Goal: Information Seeking & Learning: Learn about a topic

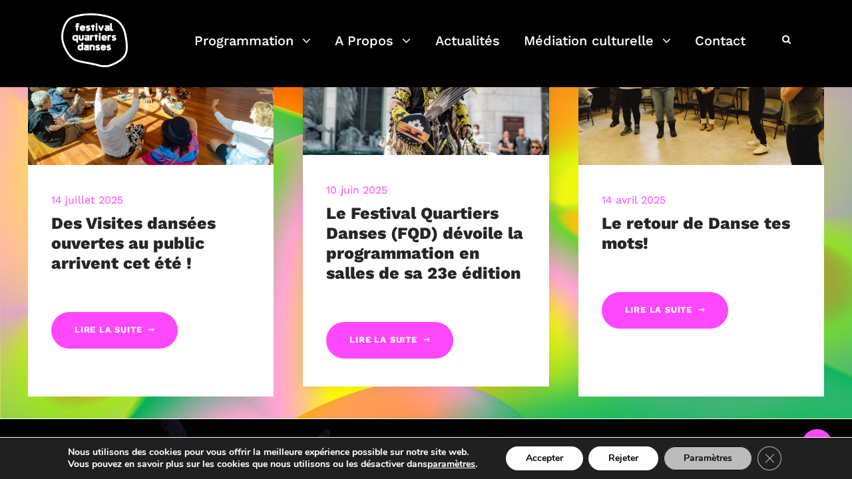
scroll to position [604, 0]
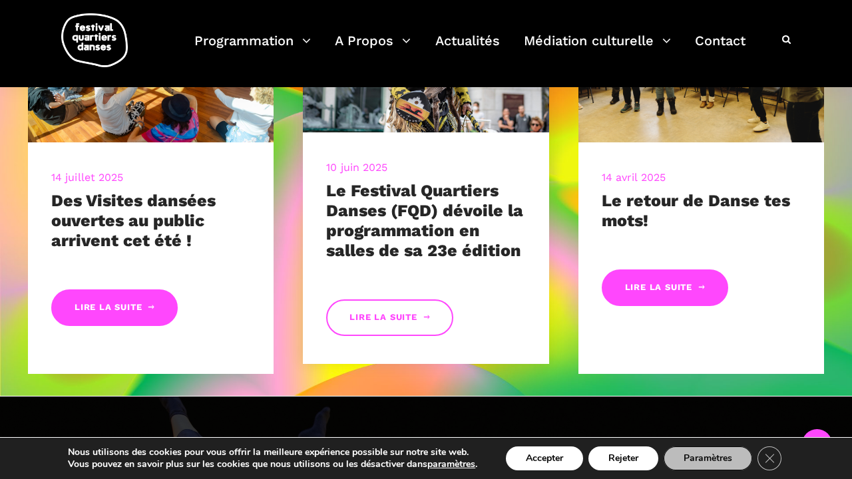
click at [387, 318] on link "Lire la suite" at bounding box center [389, 318] width 126 height 37
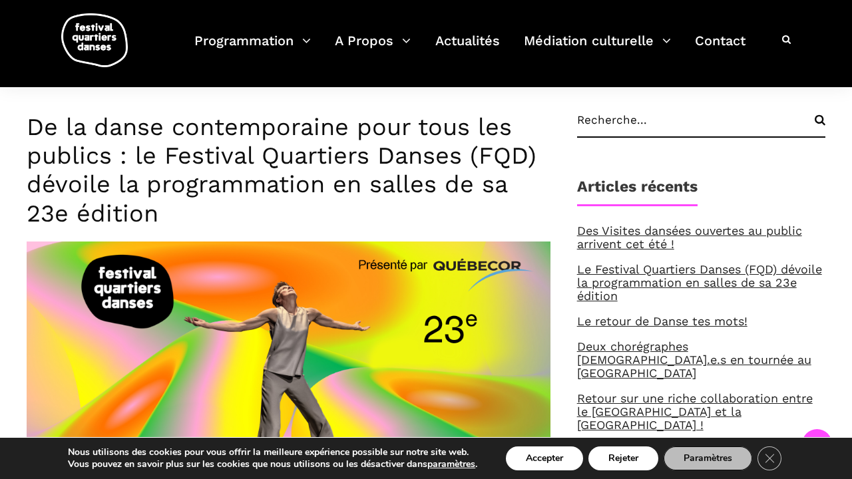
scroll to position [317, 0]
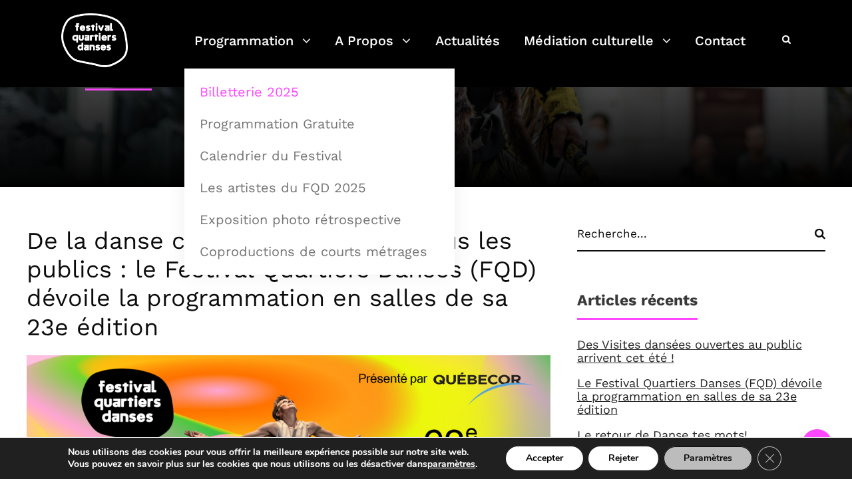
click at [276, 89] on link "Billetterie 2025" at bounding box center [320, 92] width 256 height 31
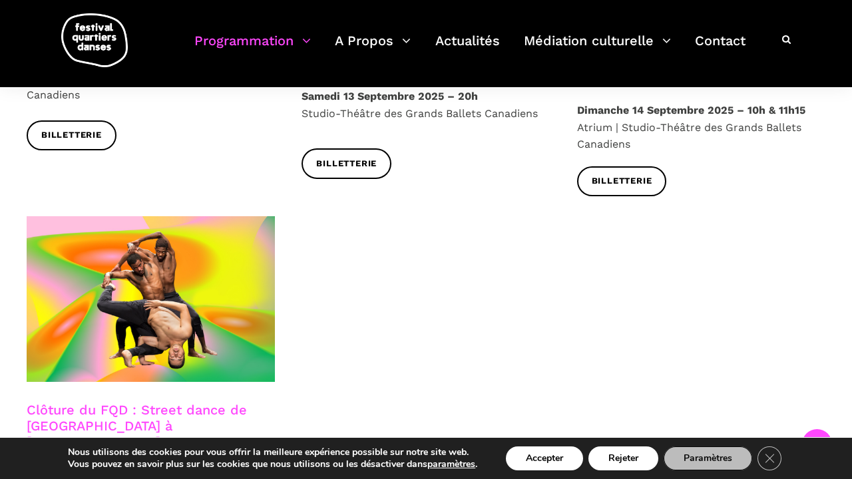
scroll to position [2221, 0]
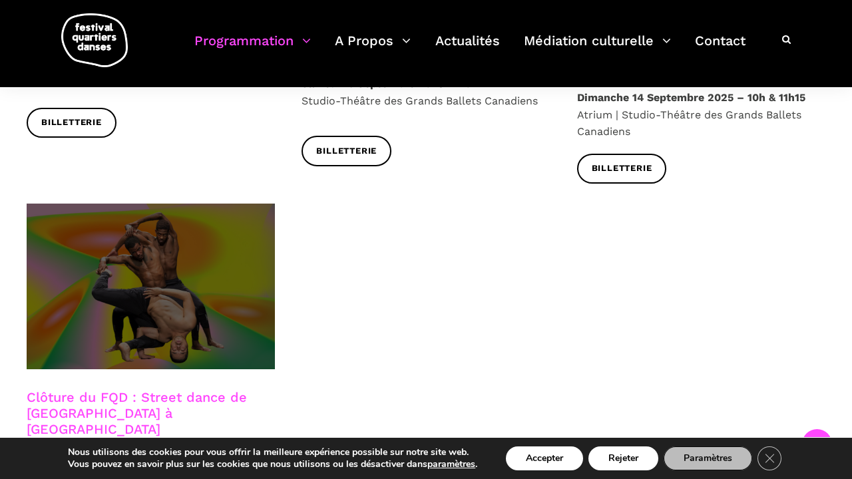
click at [200, 210] on span at bounding box center [151, 287] width 248 height 166
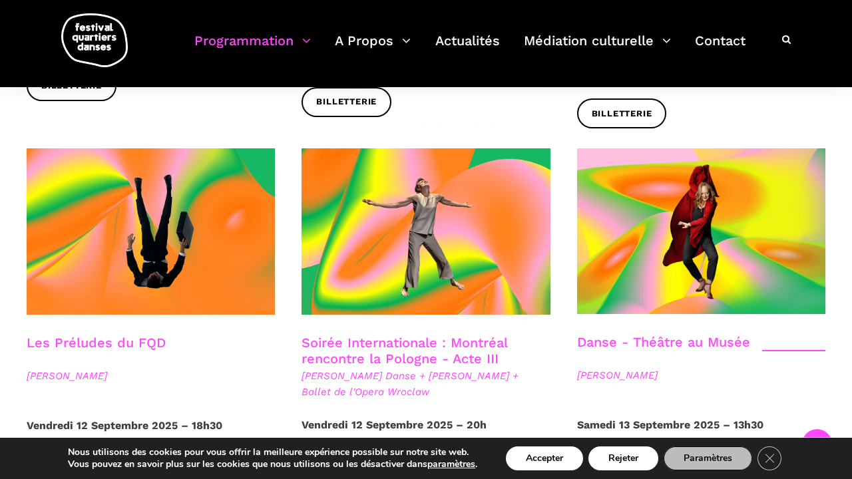
scroll to position [1348, 0]
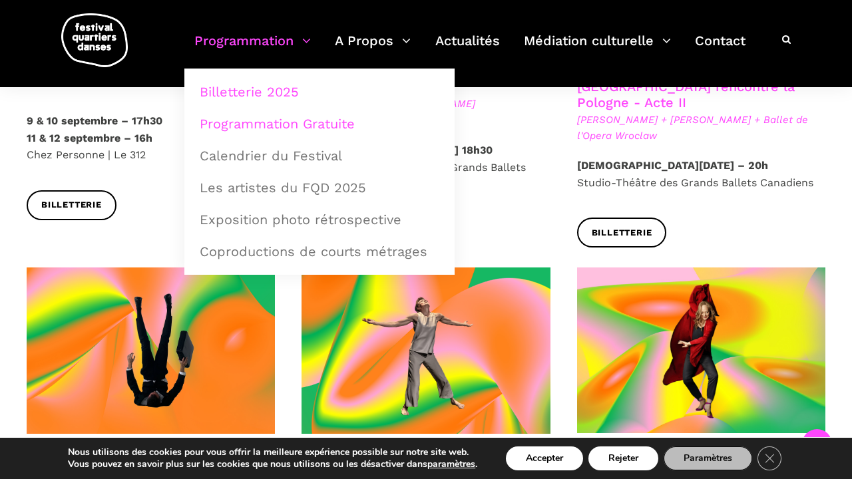
click at [280, 121] on link "Programmation Gratuite" at bounding box center [320, 123] width 256 height 31
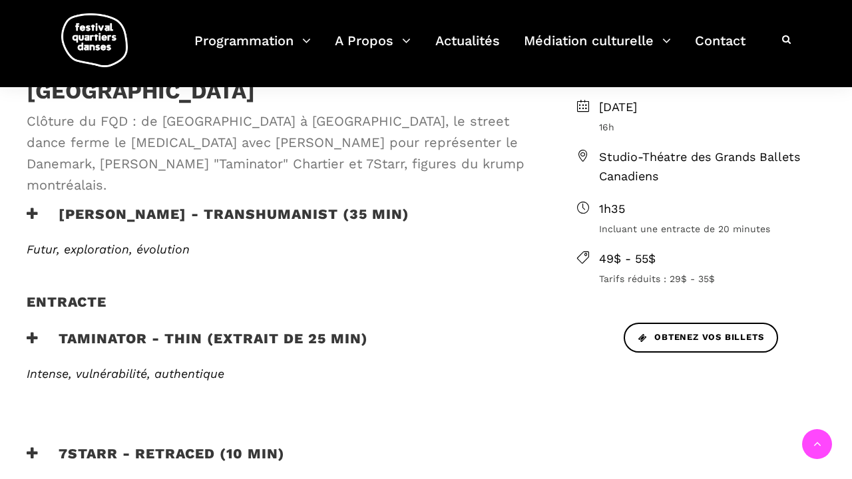
scroll to position [417, 0]
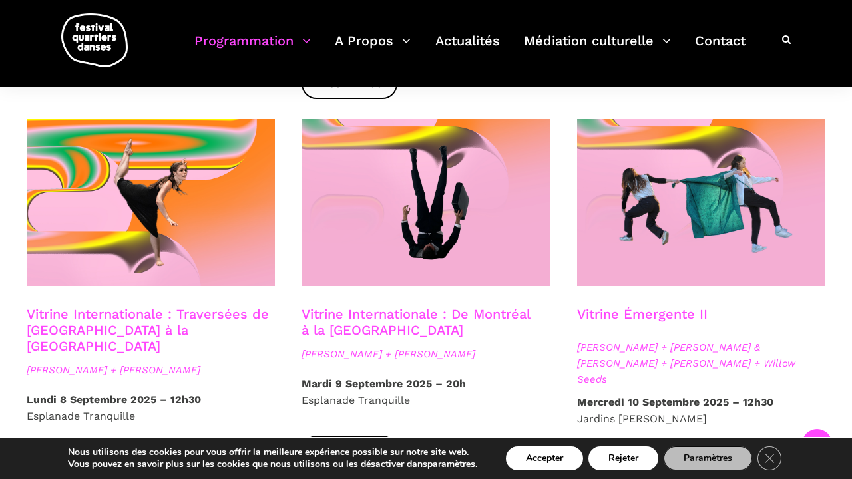
scroll to position [1071, 0]
click at [244, 306] on link "Vitrine Internationale : Traversées de Vancouver à la Suède" at bounding box center [148, 330] width 242 height 48
click at [336, 306] on link "Vitrine Internationale : De Montréal à la Suède" at bounding box center [416, 322] width 228 height 32
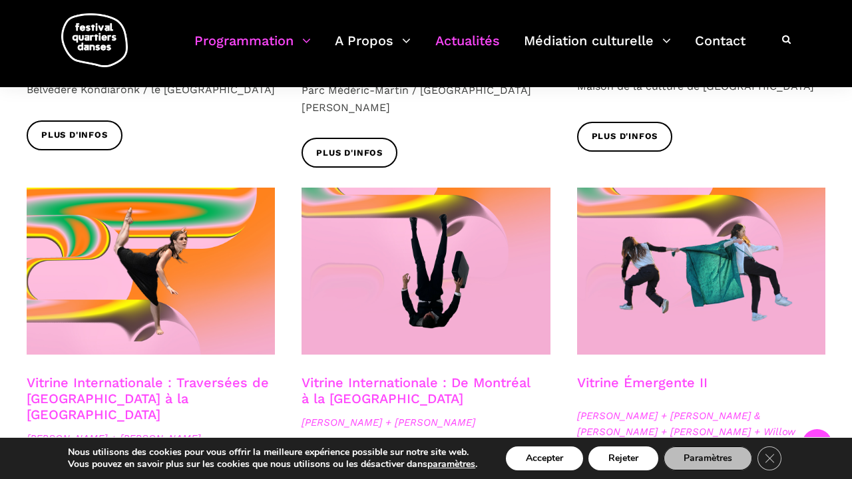
scroll to position [898, 0]
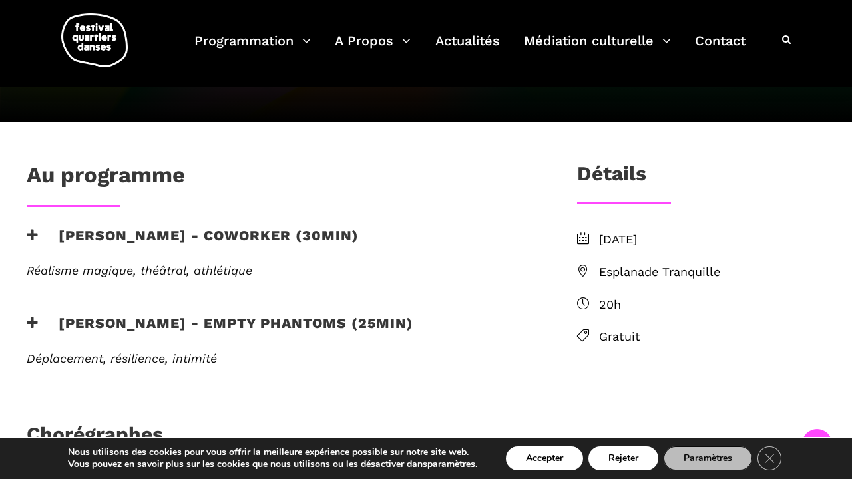
scroll to position [276, 0]
